Goal: Task Accomplishment & Management: Use online tool/utility

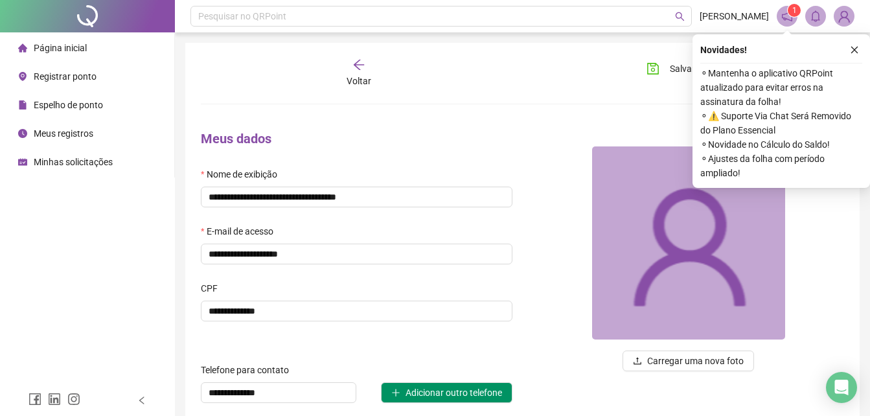
click at [95, 80] on span "Registrar ponto" at bounding box center [65, 76] width 63 height 10
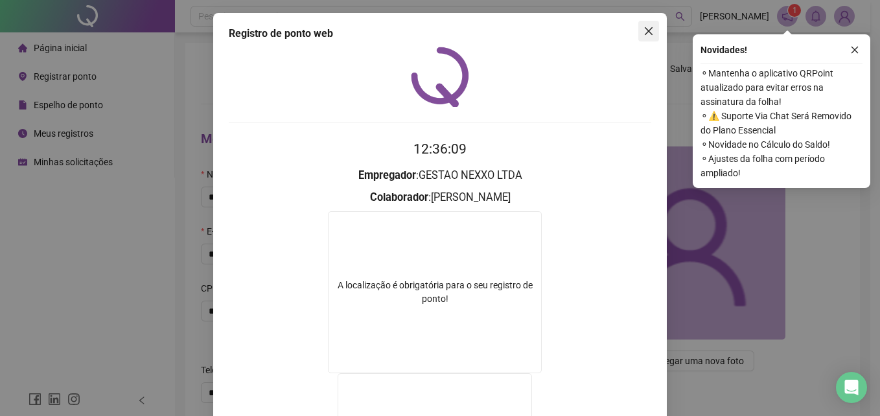
click at [642, 38] on button "Close" at bounding box center [648, 31] width 21 height 21
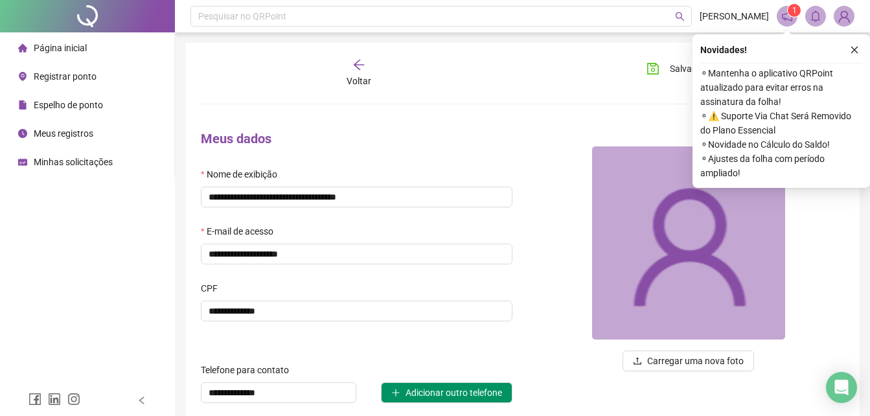
click at [132, 79] on li "Registrar ponto" at bounding box center [87, 76] width 169 height 26
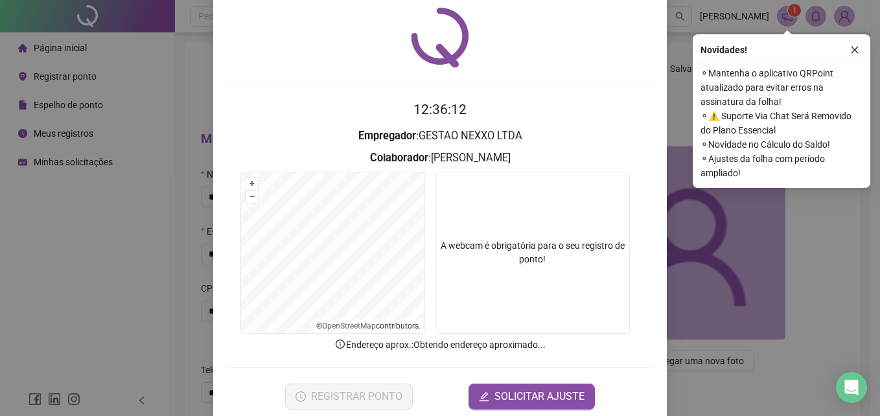
scroll to position [62, 0]
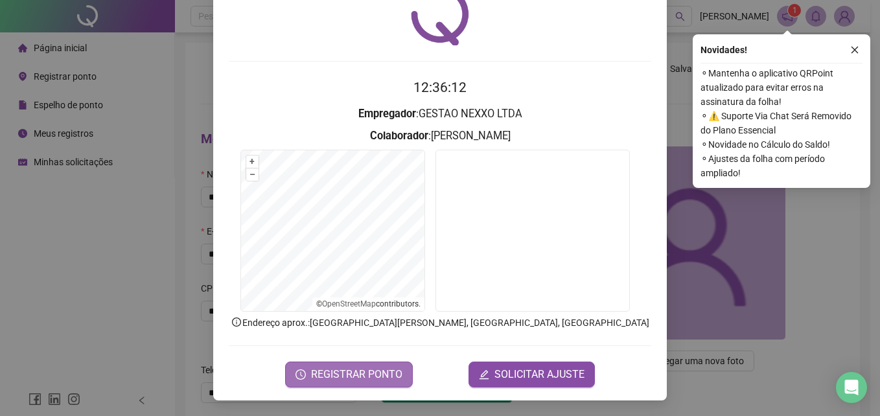
click at [369, 383] on button "REGISTRAR PONTO" at bounding box center [349, 374] width 128 height 26
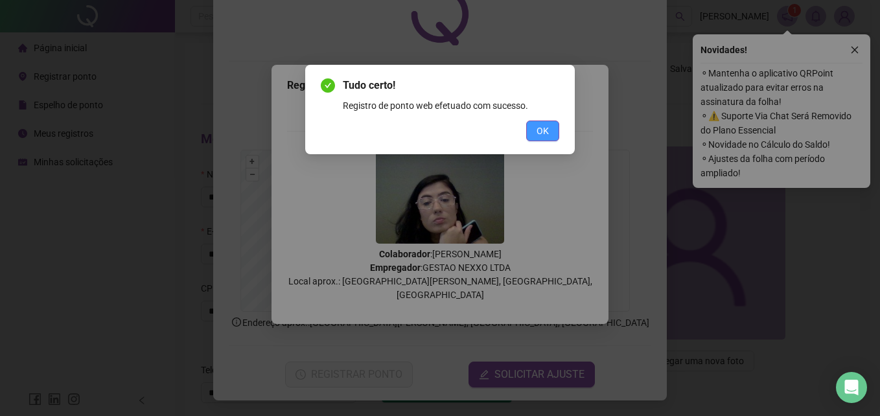
click at [547, 136] on span "OK" at bounding box center [542, 131] width 12 height 14
